Goal: Task Accomplishment & Management: Manage account settings

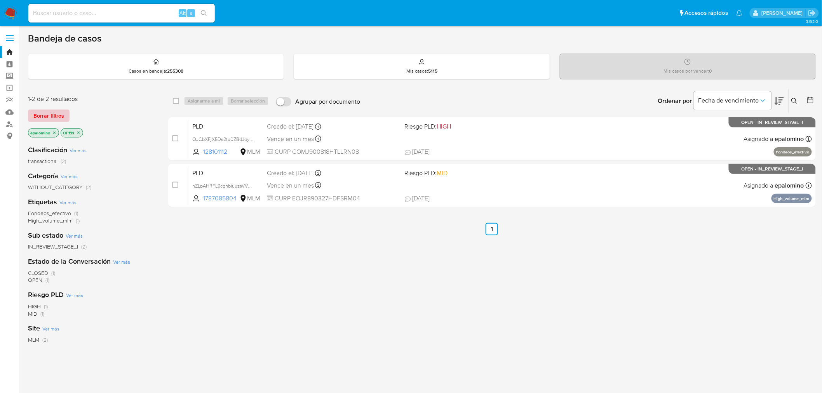
click at [41, 118] on span "Borrar filtros" at bounding box center [48, 115] width 31 height 11
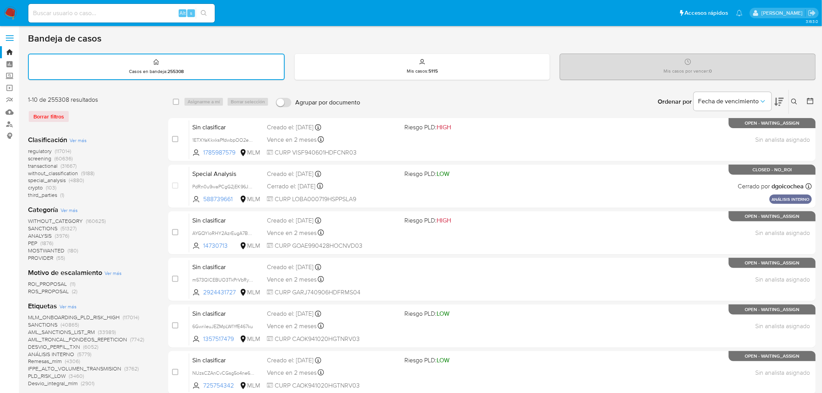
click at [10, 12] on img at bounding box center [10, 13] width 13 height 13
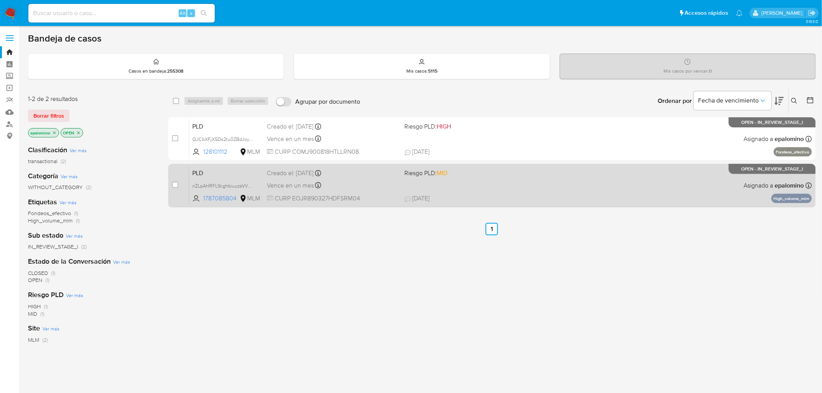
click at [203, 168] on span "PLD" at bounding box center [226, 172] width 68 height 10
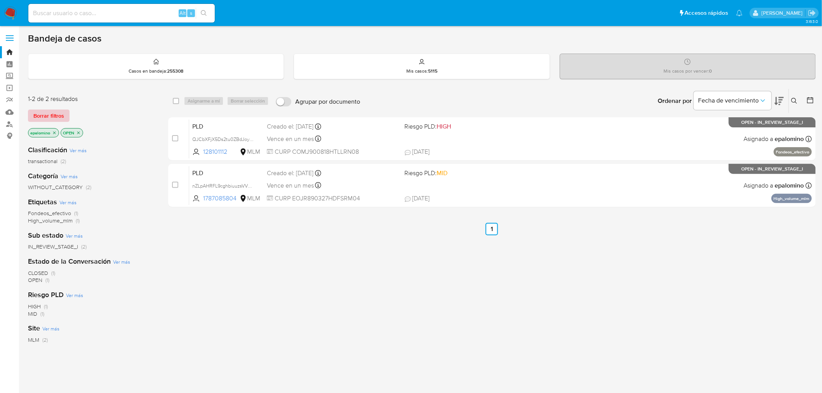
click at [54, 111] on span "Borrar filtros" at bounding box center [48, 115] width 31 height 11
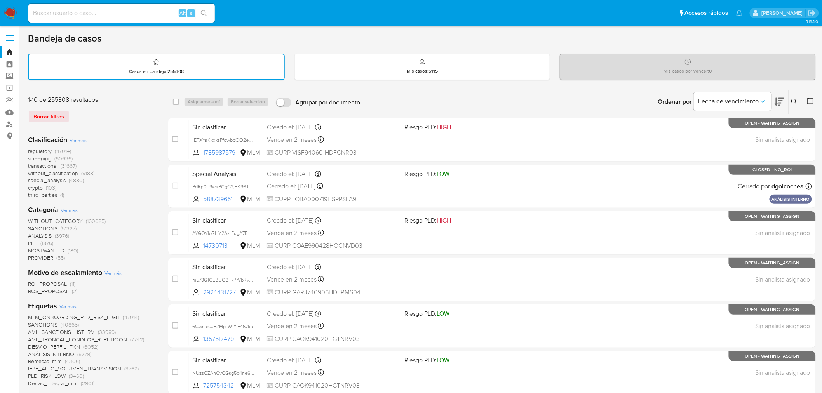
click at [10, 10] on img at bounding box center [10, 13] width 13 height 13
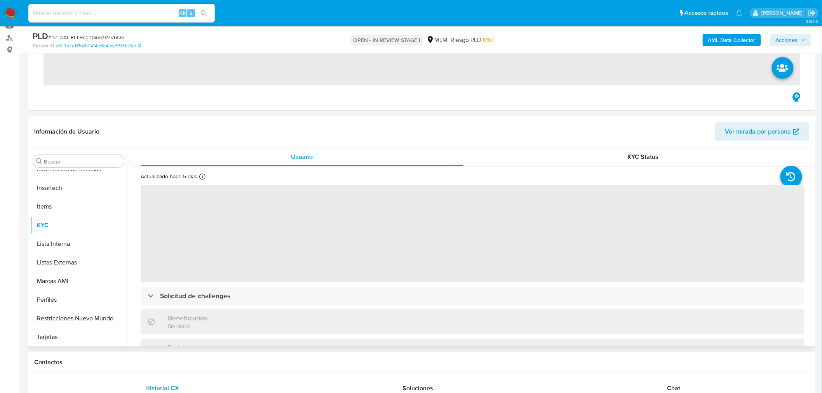
scroll to position [384, 0]
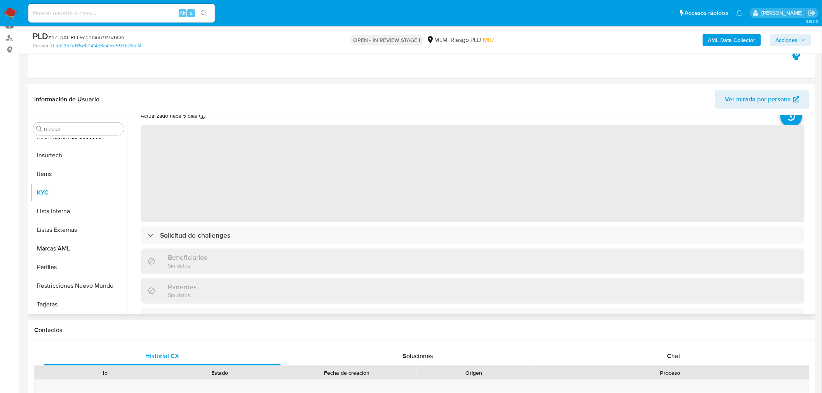
select select "10"
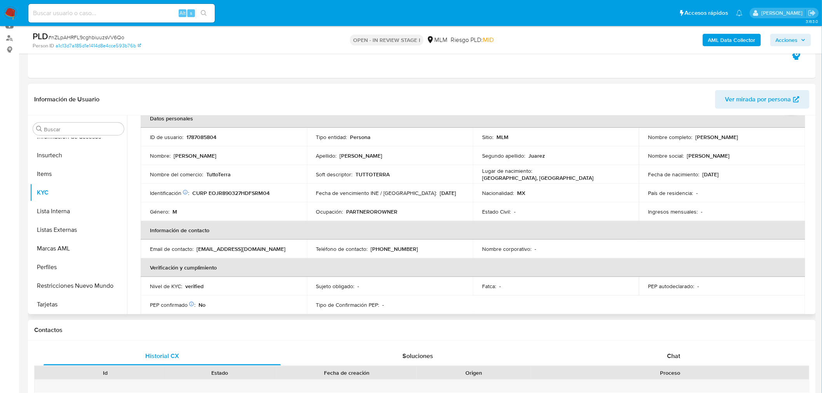
click at [205, 139] on p "1787085804" at bounding box center [201, 137] width 30 height 7
copy p "1787085804"
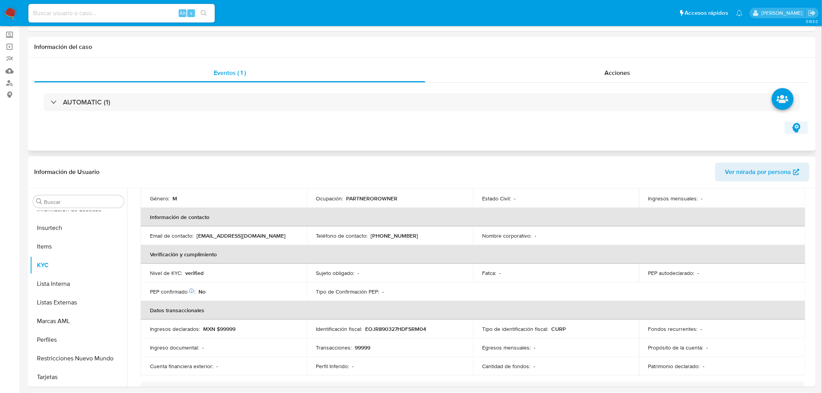
scroll to position [0, 0]
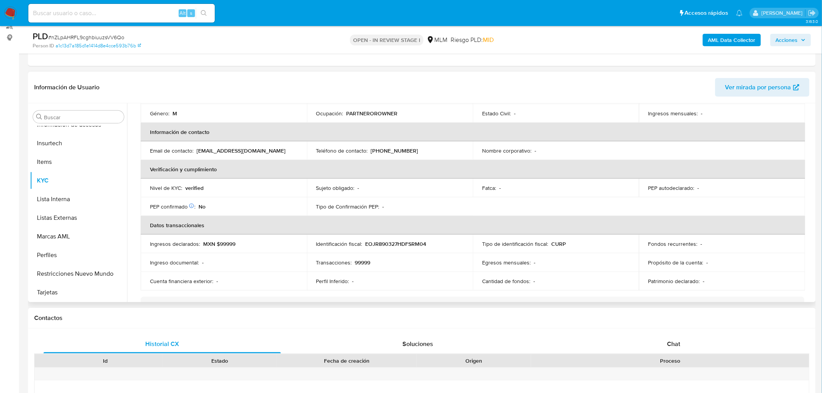
scroll to position [145, 0]
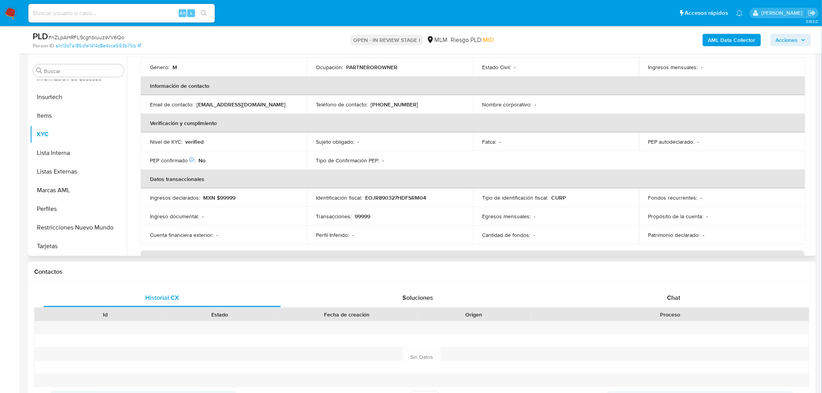
drag, startPoint x: 676, startPoint y: 296, endPoint x: 716, endPoint y: 251, distance: 59.2
click at [675, 296] on span "Chat" at bounding box center [673, 297] width 13 height 9
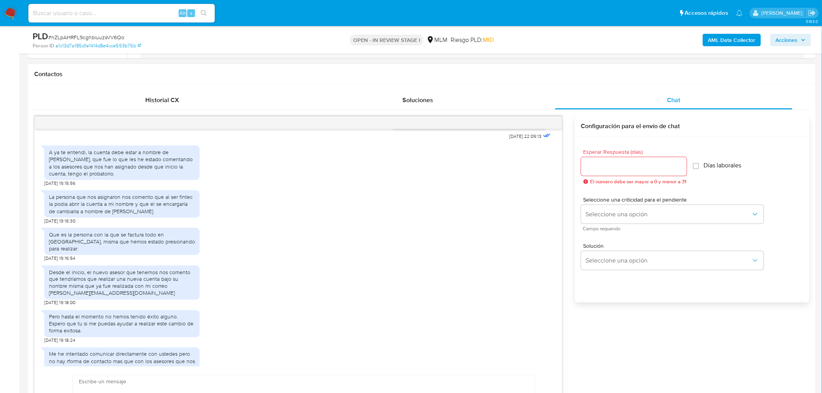
scroll to position [302, 0]
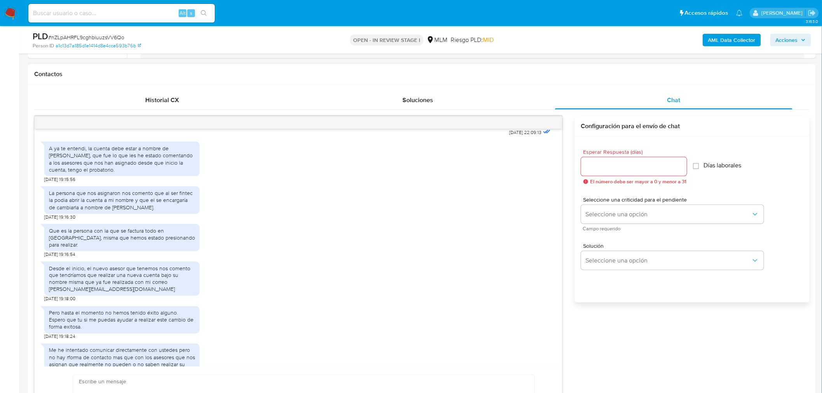
click at [226, 237] on div "Que es la persona con la que se factura todo en TuttoTerra, misma que hemos est…" at bounding box center [298, 239] width 508 height 38
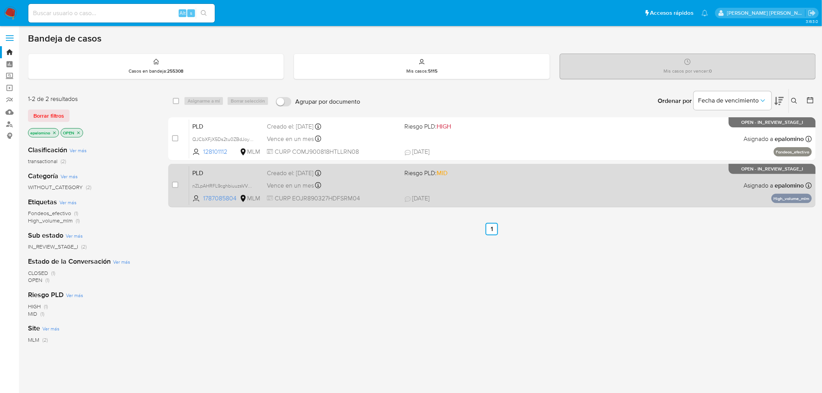
click at [212, 171] on span "PLD" at bounding box center [226, 172] width 68 height 10
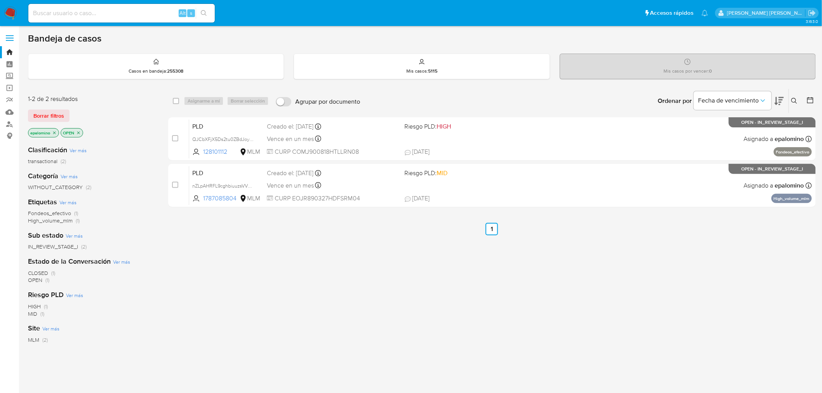
click at [12, 12] on img at bounding box center [10, 13] width 13 height 13
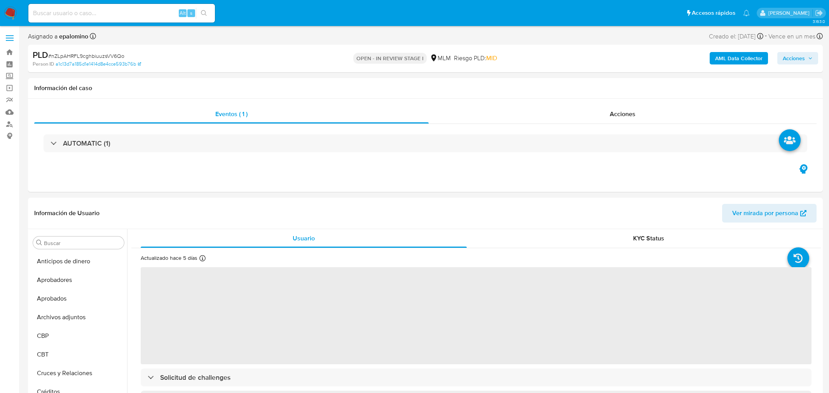
select select "10"
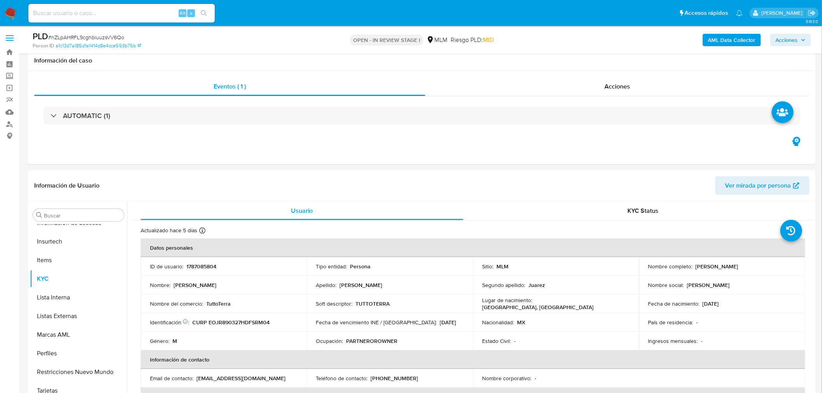
scroll to position [251, 0]
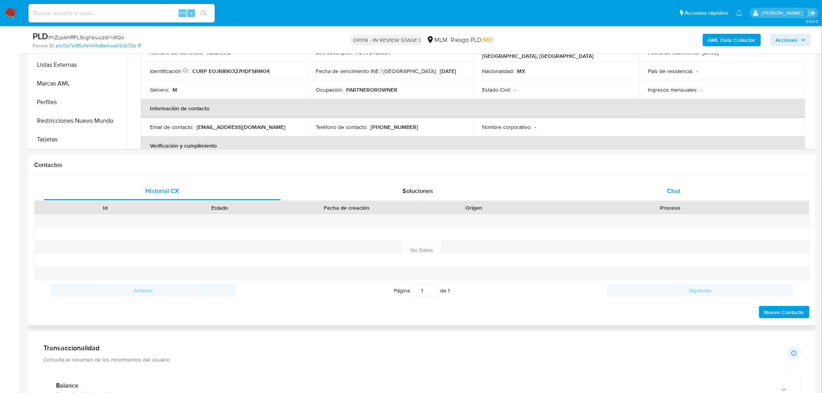
click at [675, 199] on div "Chat" at bounding box center [673, 191] width 237 height 19
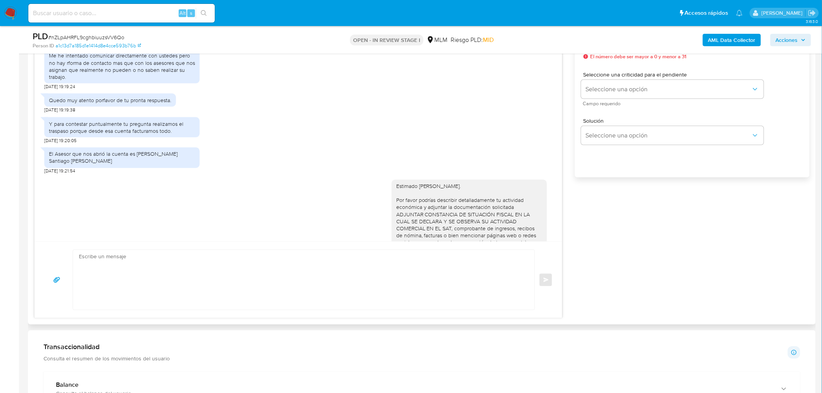
scroll to position [177, 0]
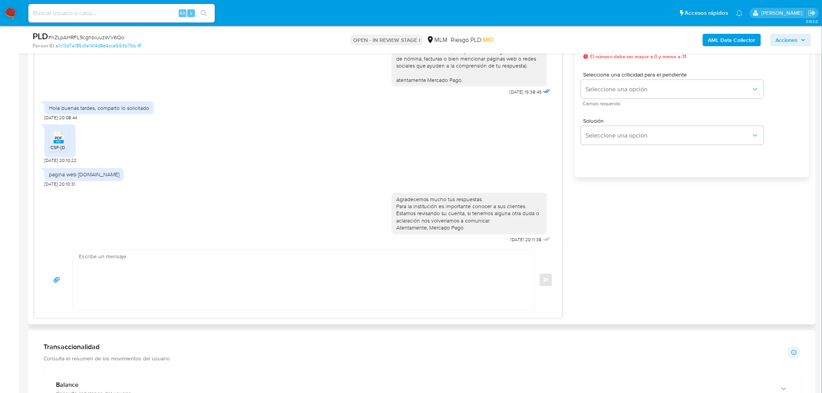
click at [61, 140] on rect at bounding box center [59, 141] width 10 height 3
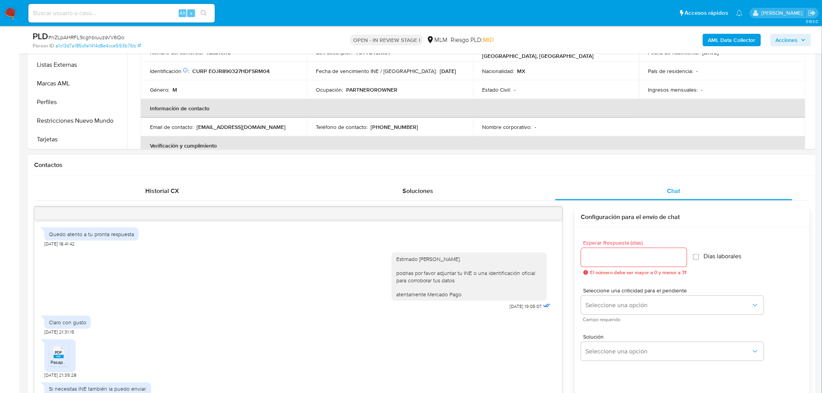
scroll to position [294, 0]
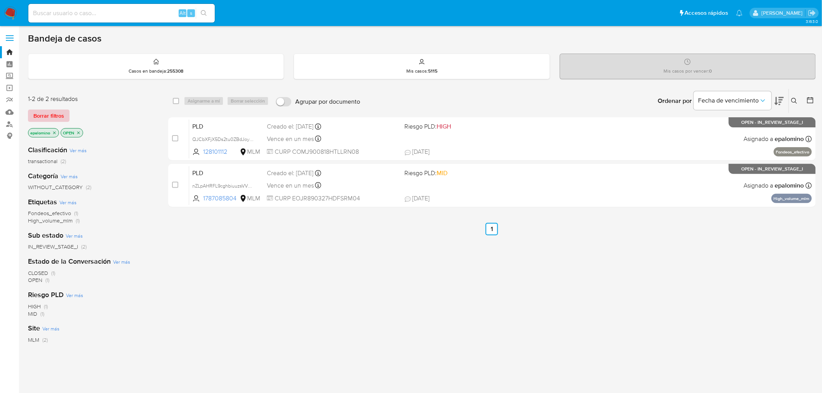
click at [50, 115] on span "Borrar filtros" at bounding box center [48, 115] width 31 height 11
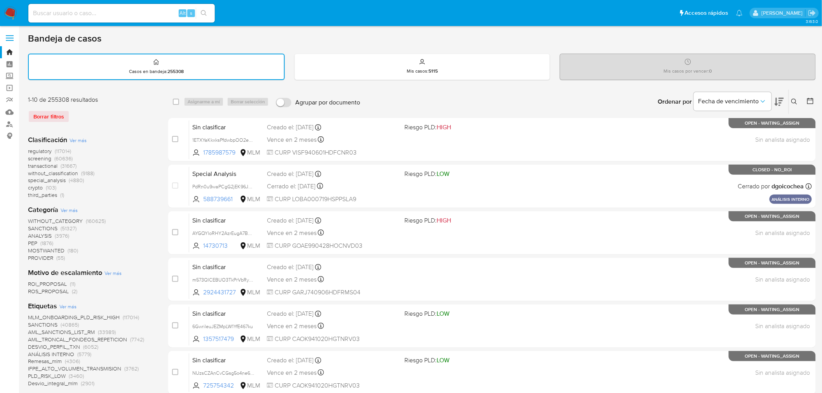
click at [7, 11] on img at bounding box center [10, 13] width 13 height 13
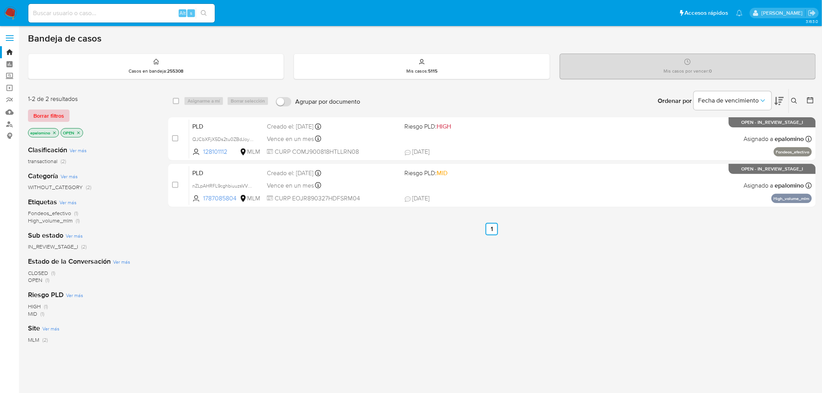
click at [44, 111] on span "Borrar filtros" at bounding box center [48, 115] width 31 height 11
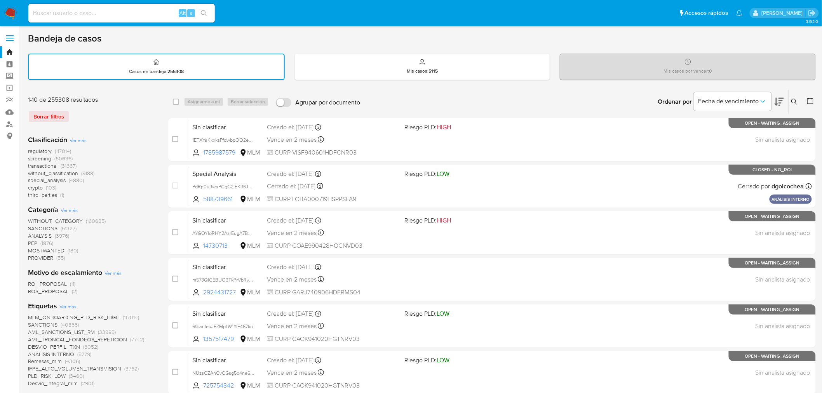
click at [8, 10] on img at bounding box center [10, 13] width 13 height 13
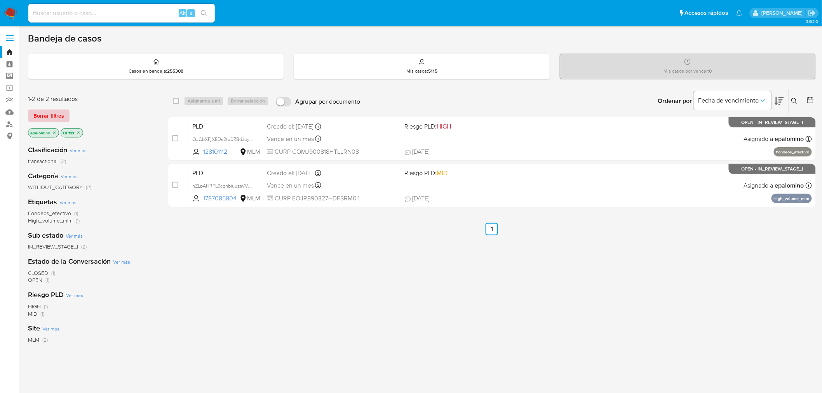
click at [56, 121] on span "Borrar filtros" at bounding box center [48, 115] width 31 height 11
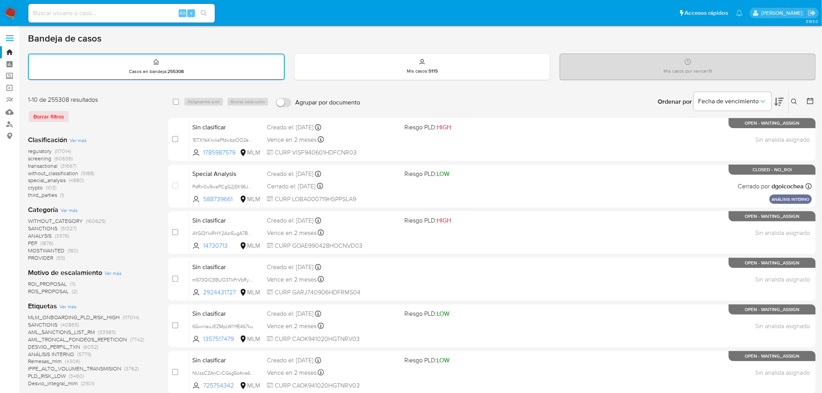
click at [10, 12] on img at bounding box center [10, 13] width 13 height 13
